Goal: Information Seeking & Learning: Learn about a topic

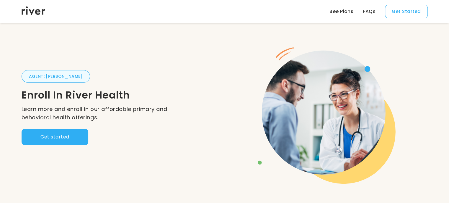
click at [351, 11] on link "See Plans" at bounding box center [342, 11] width 24 height 7
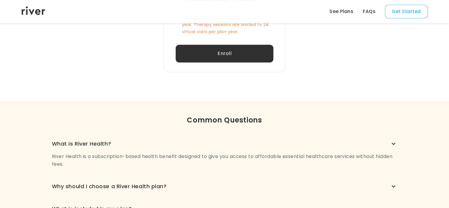
scroll to position [409, 0]
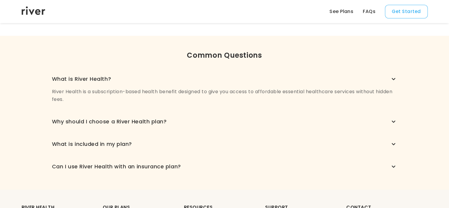
click at [394, 82] on icon "button" at bounding box center [393, 78] width 7 height 7
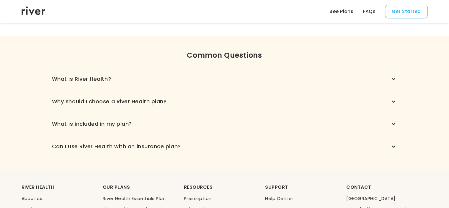
click at [397, 98] on div "Common Questions What is River Health? River Health is a subscription-based hea…" at bounding box center [224, 103] width 425 height 134
click at [393, 82] on icon "button" at bounding box center [393, 78] width 7 height 7
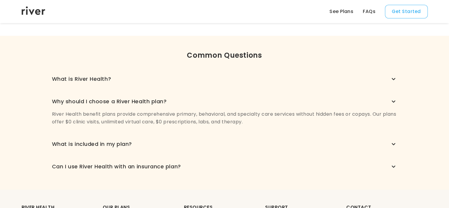
click at [394, 82] on icon "button" at bounding box center [393, 78] width 7 height 7
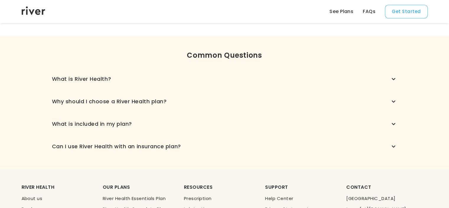
click at [394, 142] on div "Can I use River Health with an insurance plan?" at bounding box center [225, 146] width 346 height 8
click at [395, 82] on icon "button" at bounding box center [393, 78] width 7 height 7
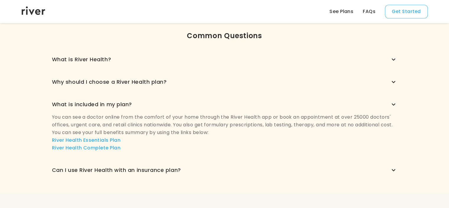
scroll to position [438, 0]
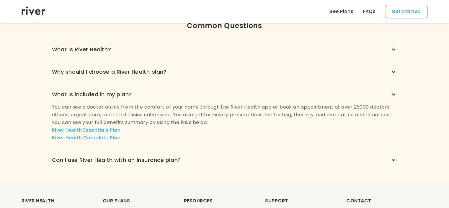
click at [393, 53] on icon "button" at bounding box center [393, 49] width 7 height 7
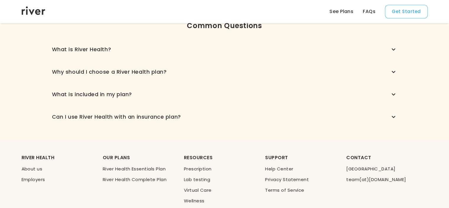
click at [393, 158] on div "CONTACT" at bounding box center [386, 157] width 81 height 7
click at [396, 53] on icon "button" at bounding box center [393, 49] width 7 height 7
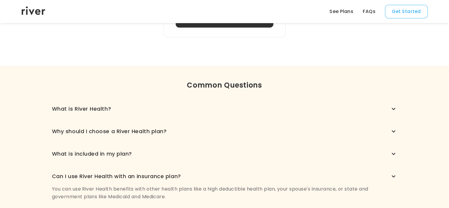
scroll to position [379, 0]
click at [394, 105] on icon "button" at bounding box center [393, 108] width 7 height 7
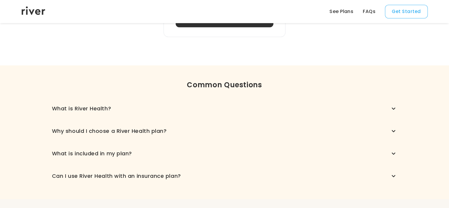
click at [393, 109] on icon "button" at bounding box center [393, 108] width 7 height 7
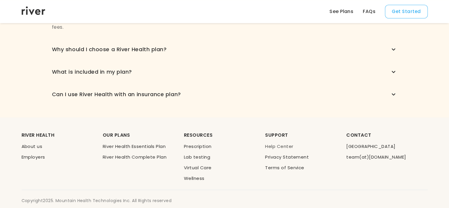
scroll to position [491, 0]
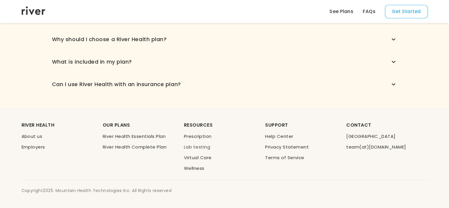
click at [198, 145] on link "Lab testing" at bounding box center [197, 147] width 26 height 6
